Goal: Information Seeking & Learning: Learn about a topic

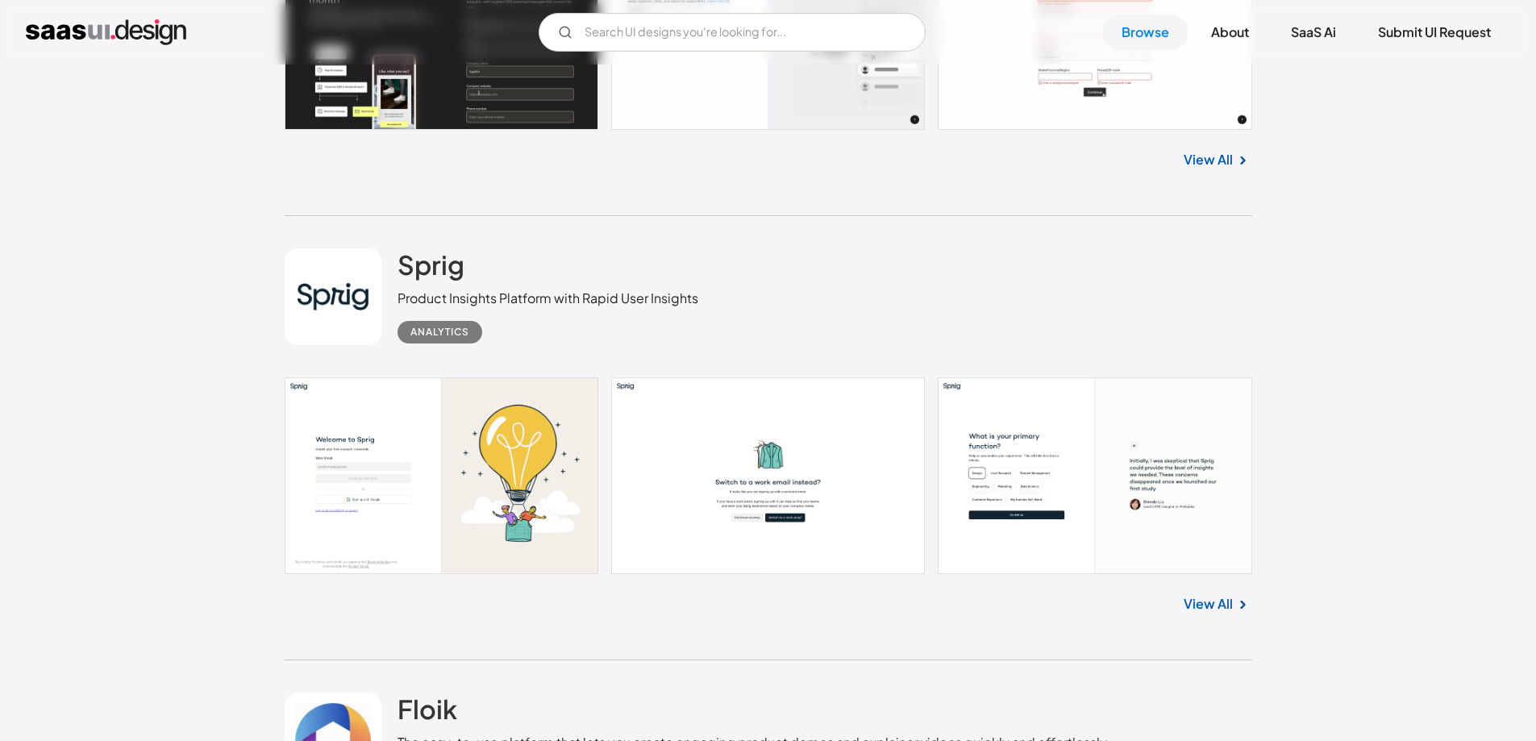
scroll to position [806, 0]
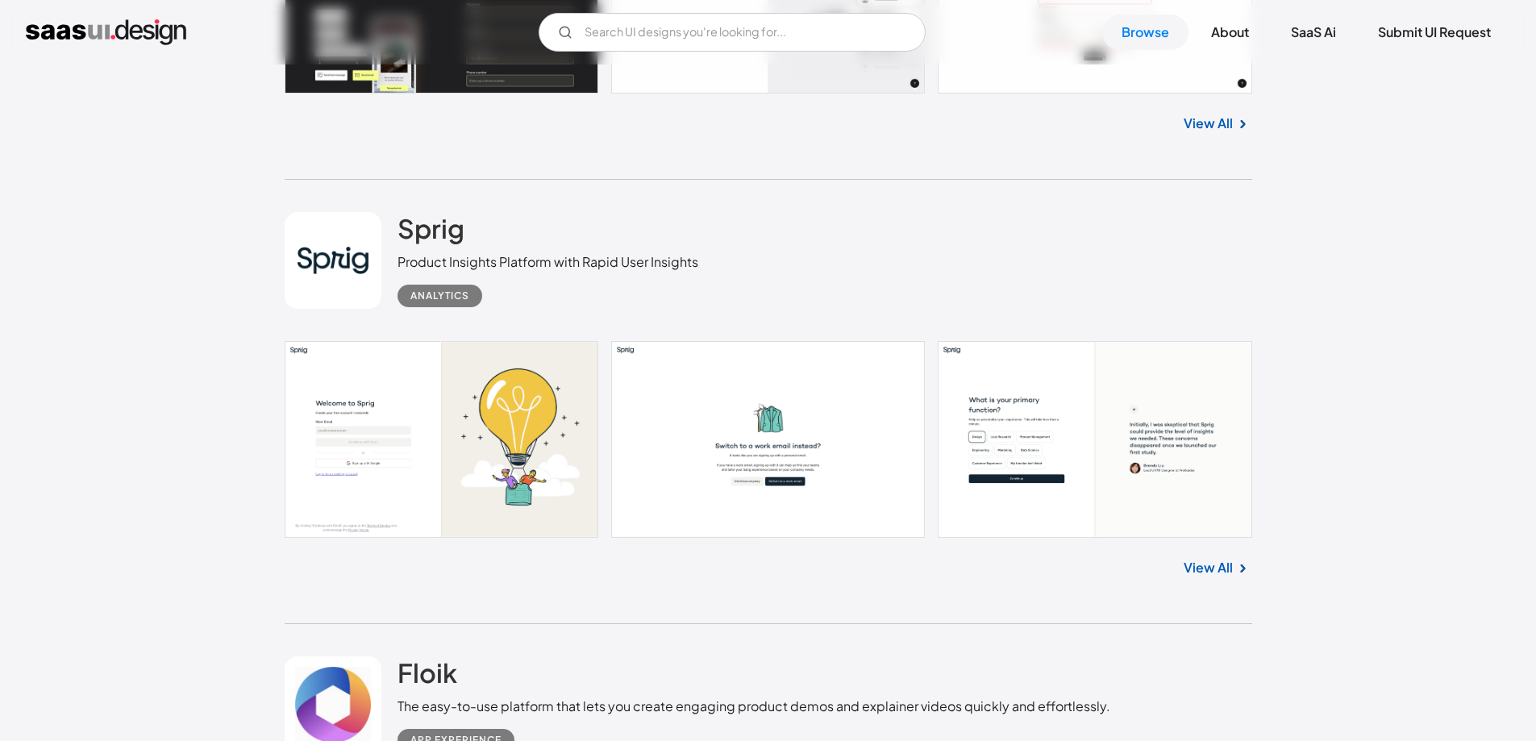
click at [510, 444] on link at bounding box center [769, 439] width 968 height 197
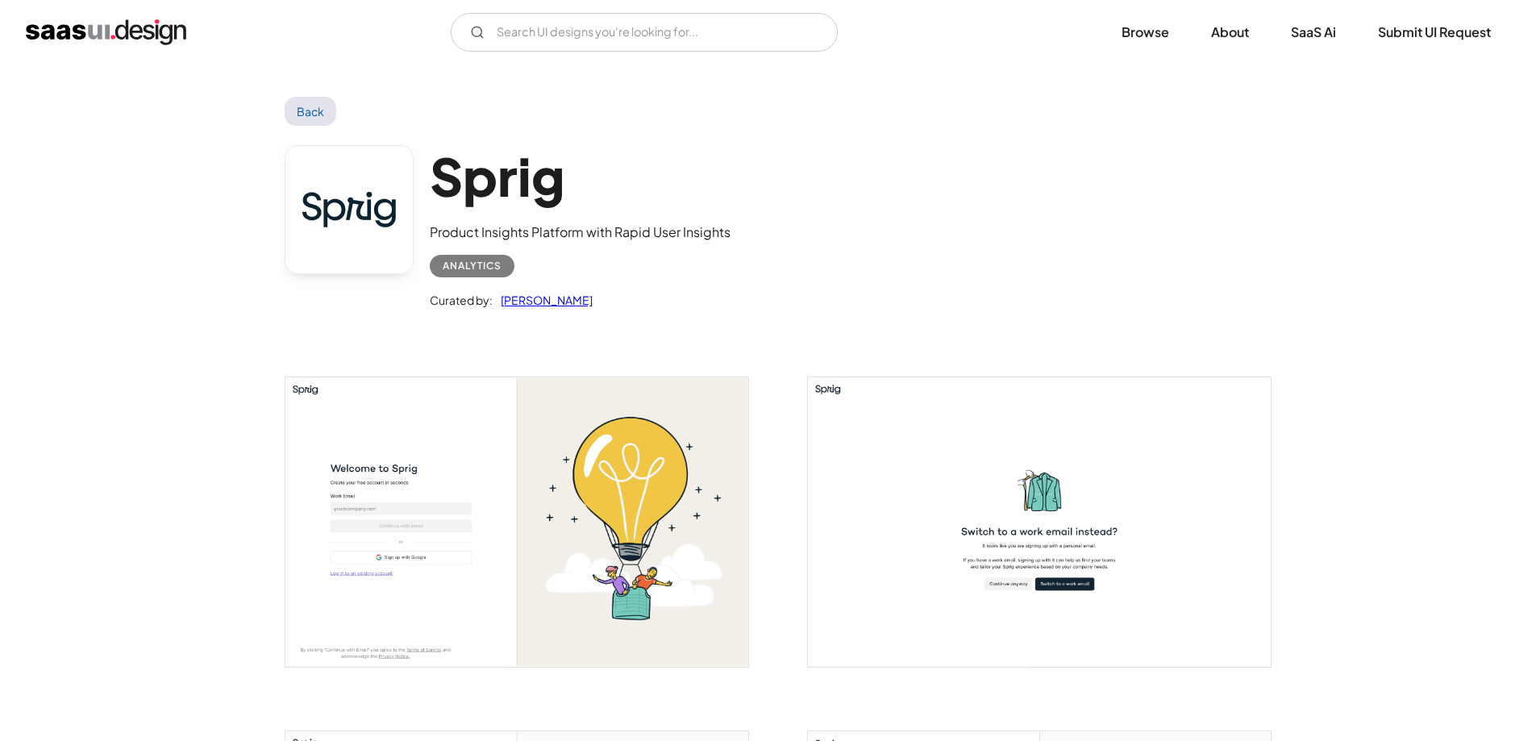
click at [609, 481] on img "open lightbox" at bounding box center [516, 521] width 463 height 289
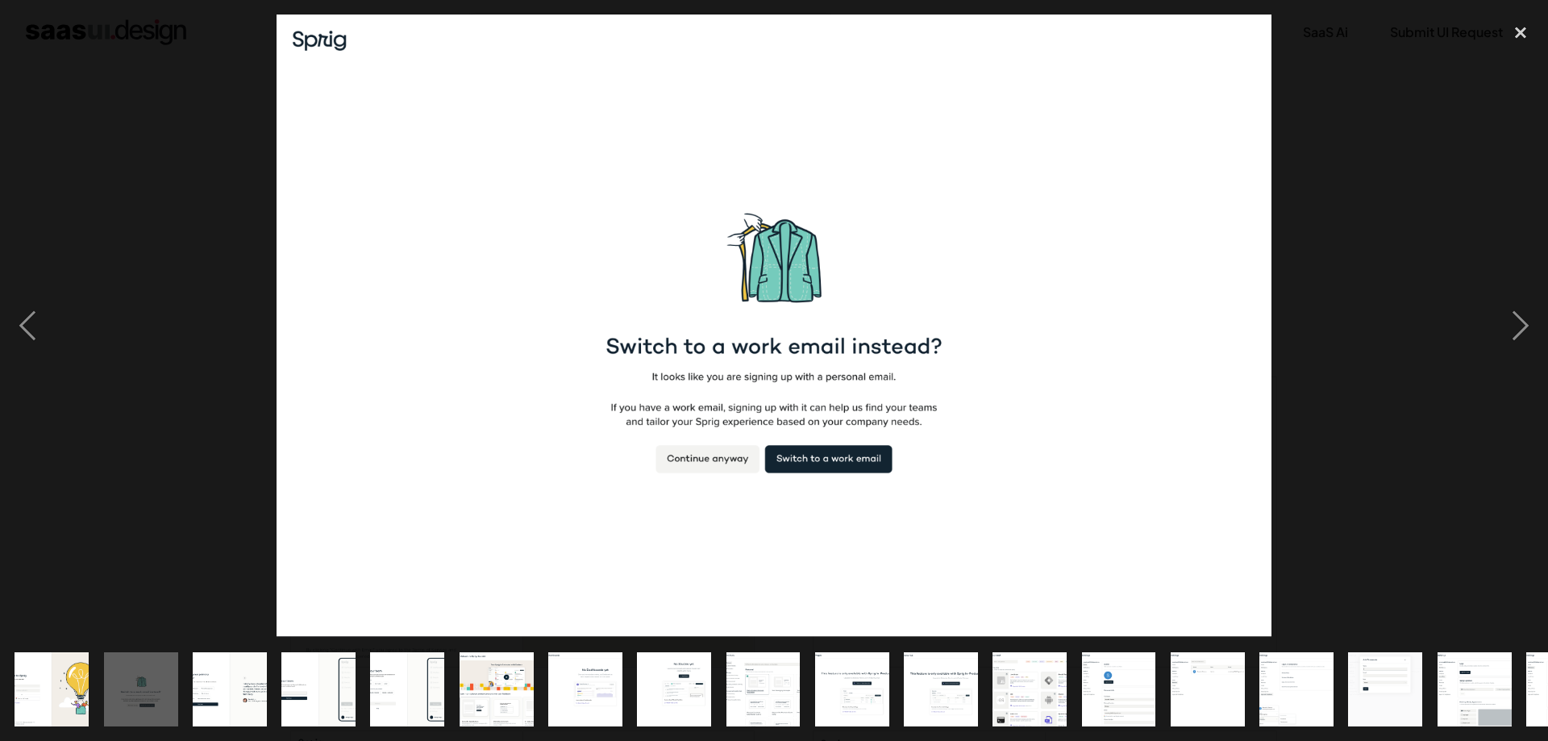
drag, startPoint x: 985, startPoint y: 293, endPoint x: 537, endPoint y: 340, distance: 450.1
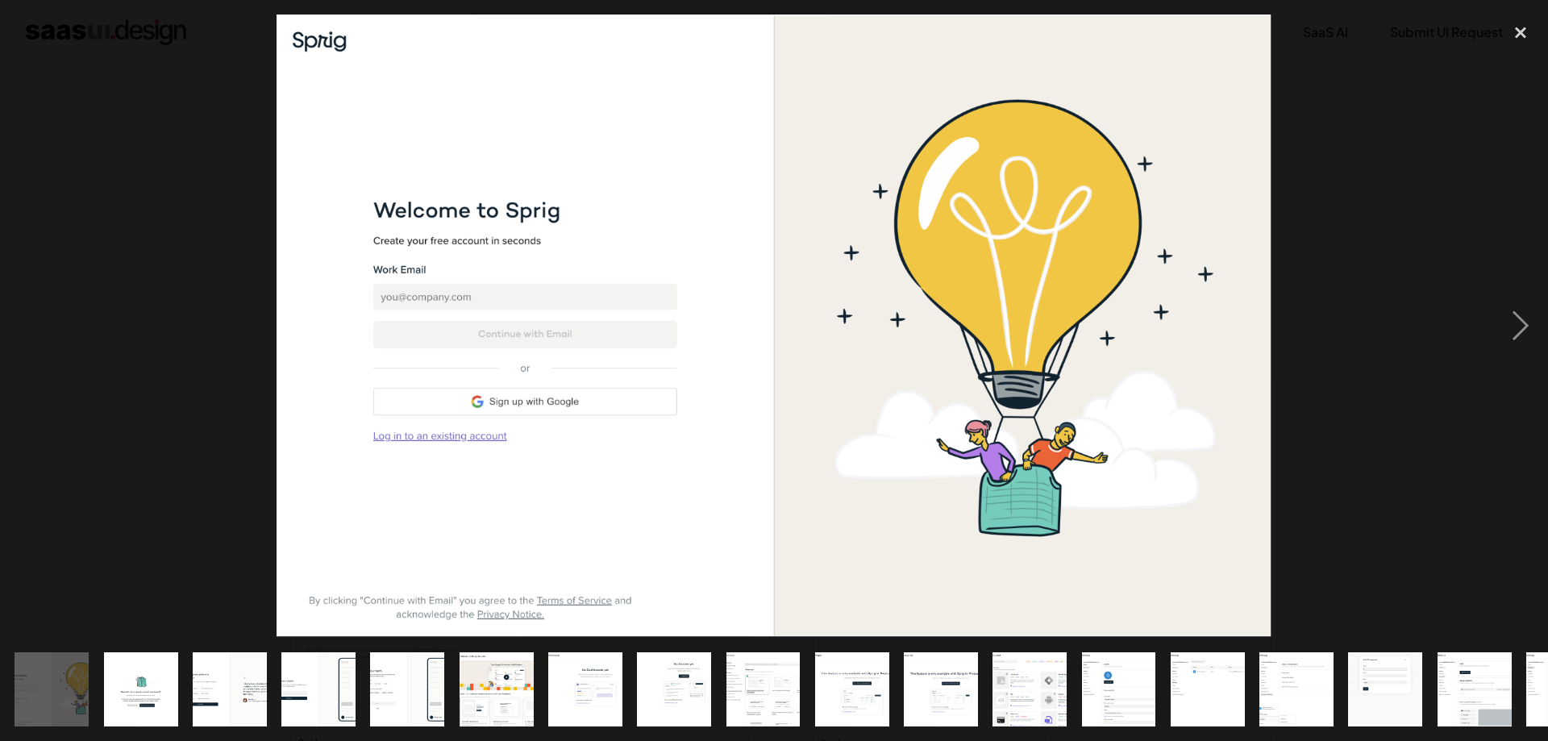
drag, startPoint x: 576, startPoint y: 335, endPoint x: 935, endPoint y: 329, distance: 358.9
click at [902, 333] on div at bounding box center [774, 326] width 1548 height 623
click at [1518, 29] on div "close lightbox" at bounding box center [1520, 32] width 55 height 35
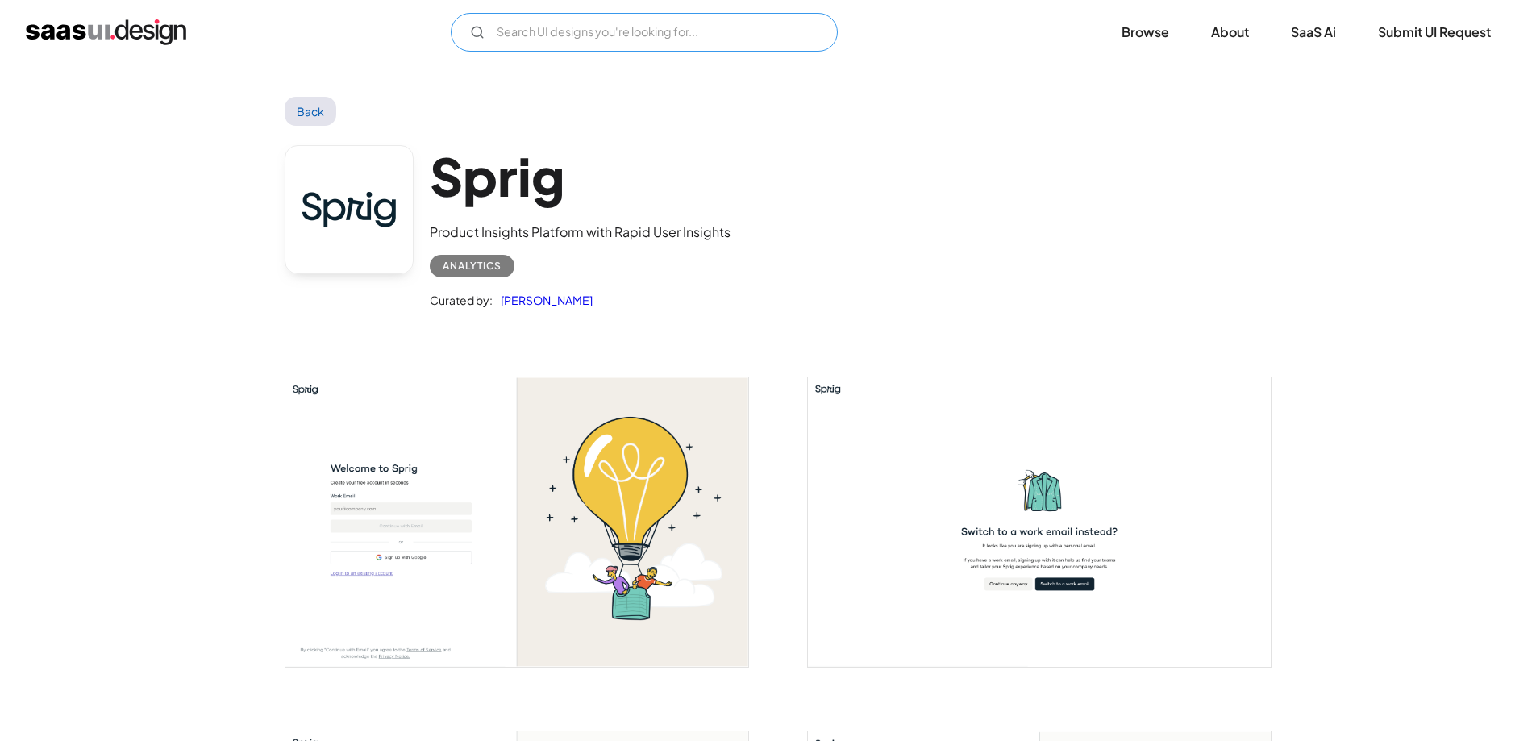
click at [637, 39] on input "Email Form" at bounding box center [644, 32] width 387 height 39
type input "dashboard"
click at [1124, 28] on link "Browse" at bounding box center [1145, 32] width 86 height 35
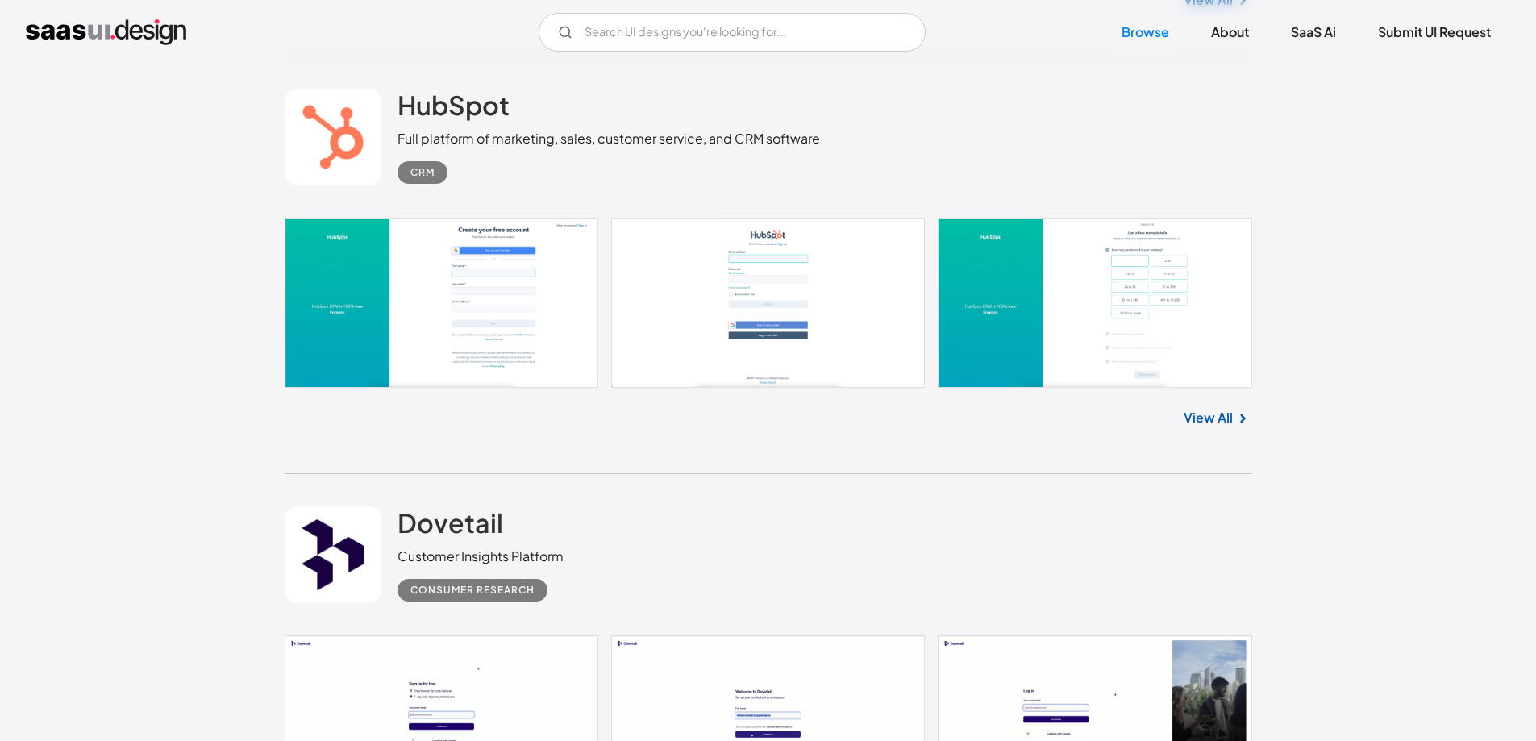
scroll to position [3225, 0]
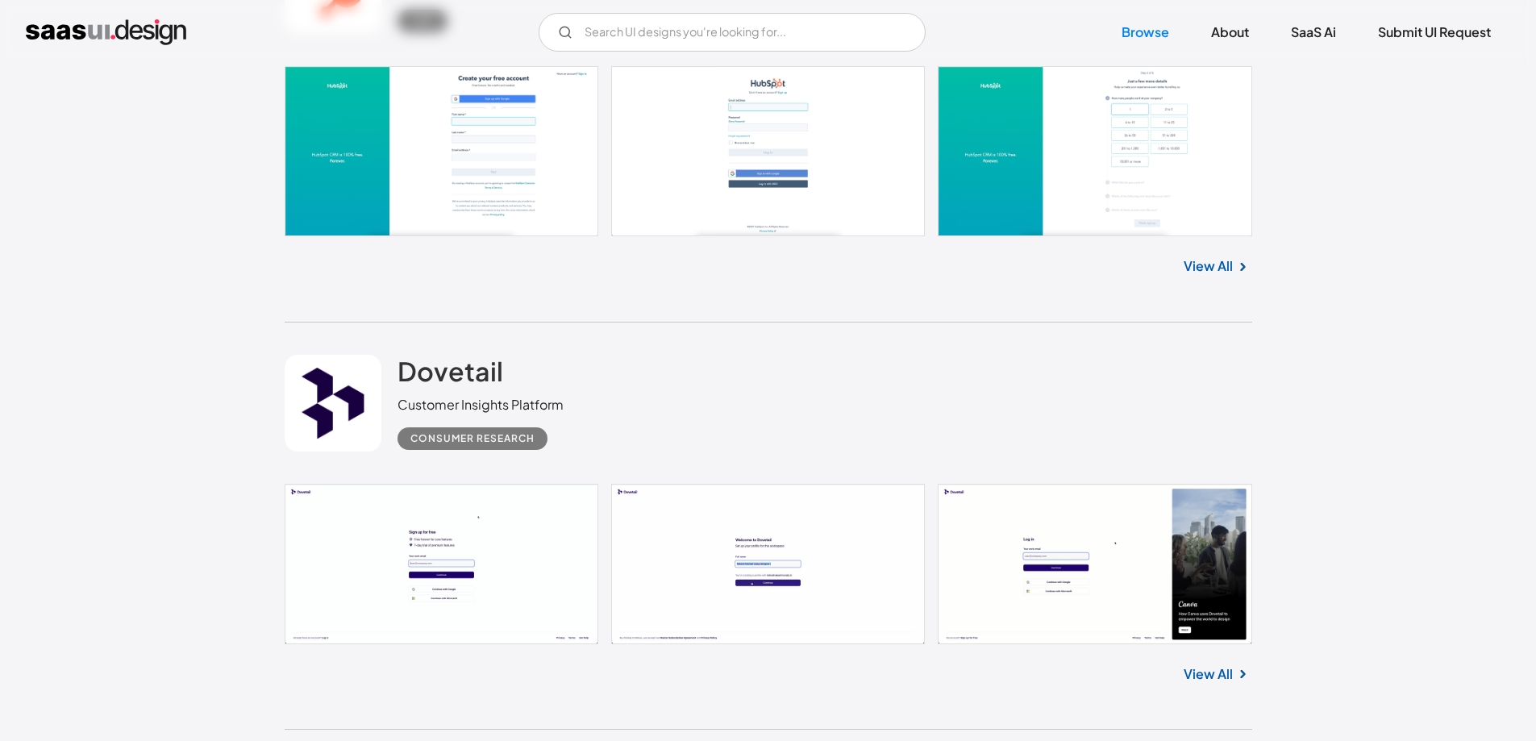
click at [458, 172] on link at bounding box center [769, 151] width 968 height 170
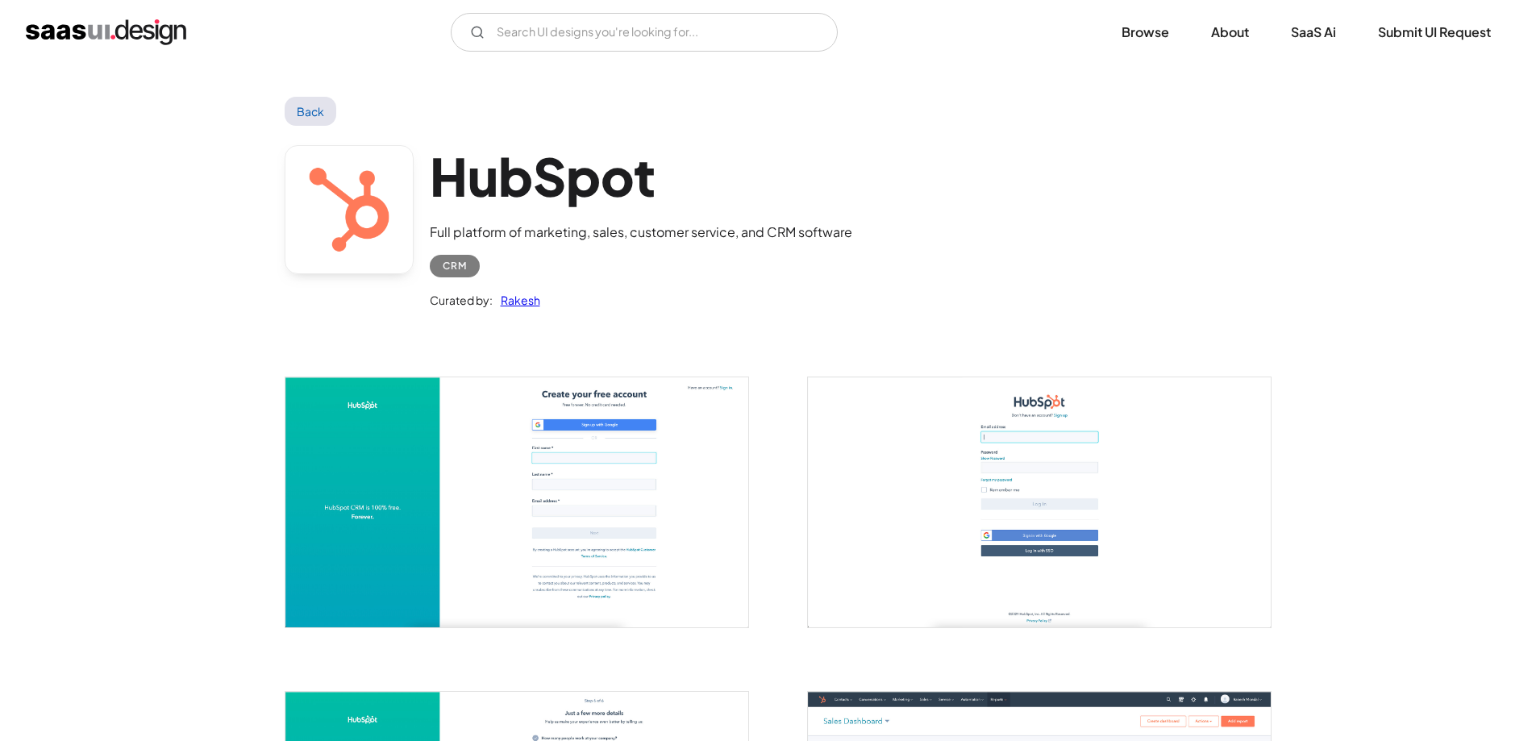
click at [603, 477] on img "open lightbox" at bounding box center [516, 501] width 463 height 249
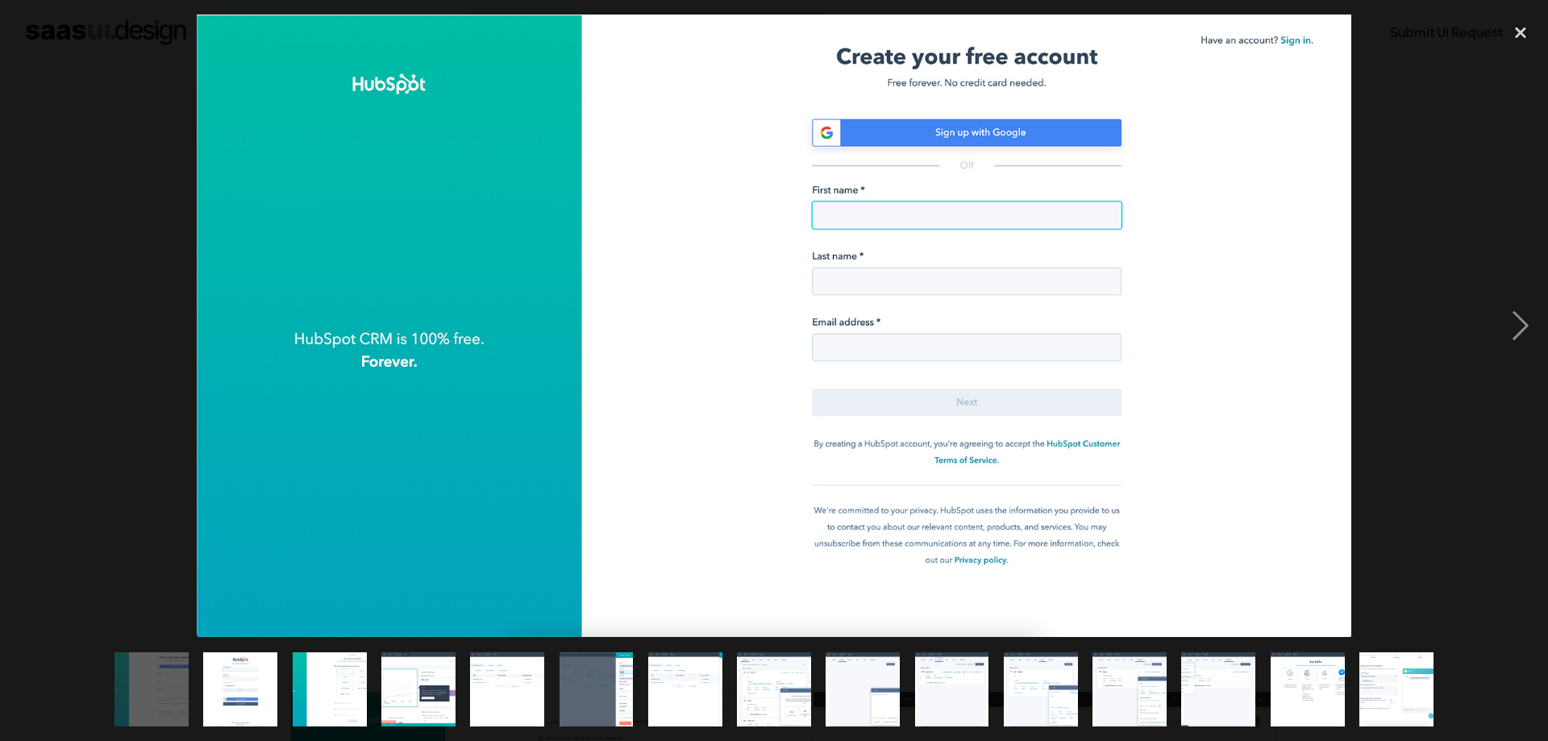
drag, startPoint x: 408, startPoint y: 221, endPoint x: 586, endPoint y: 388, distance: 244.2
click at [586, 388] on img at bounding box center [774, 326] width 1155 height 623
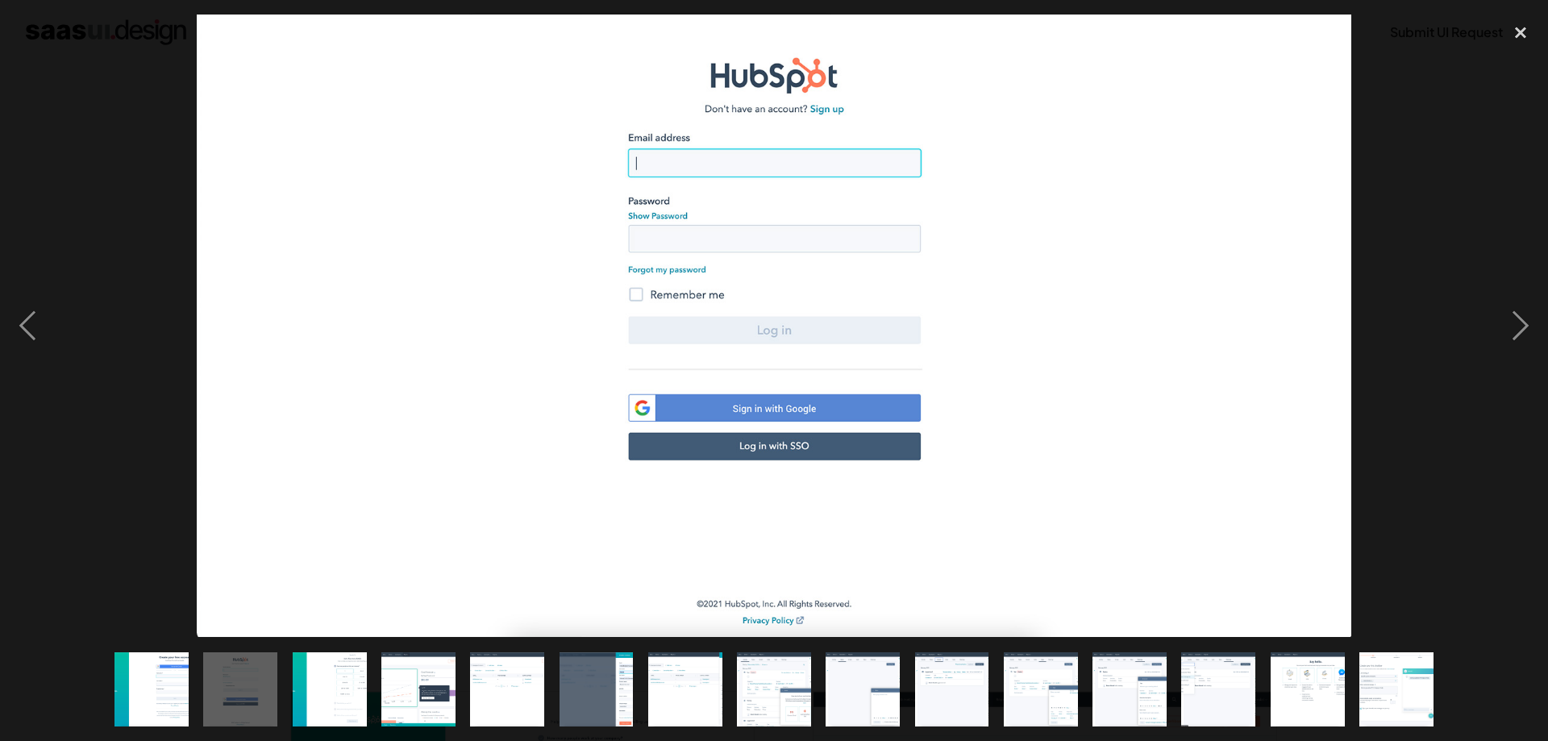
click at [477, 335] on img at bounding box center [774, 326] width 1155 height 623
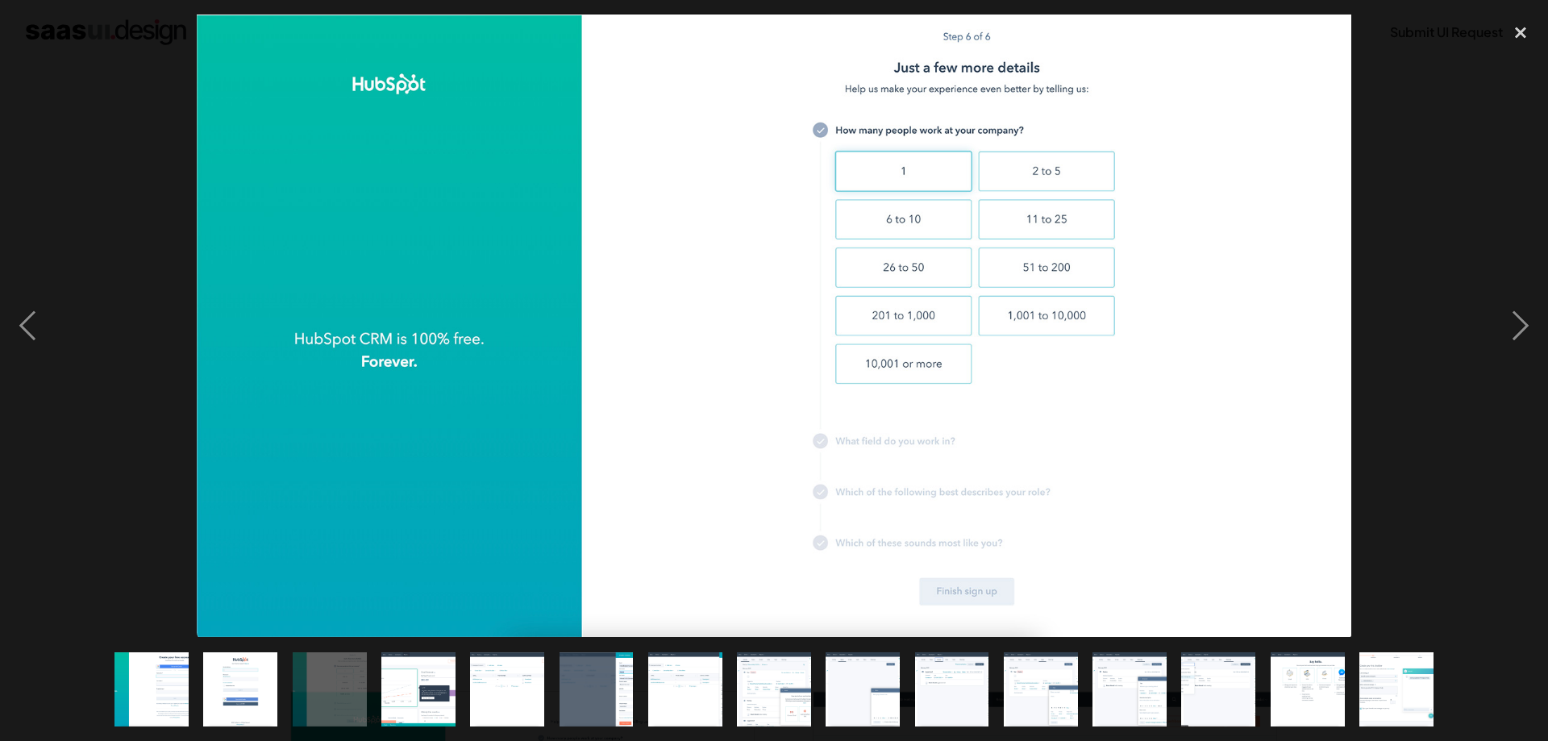
click at [702, 289] on img at bounding box center [774, 326] width 1155 height 623
